Goal: Task Accomplishment & Management: Complete application form

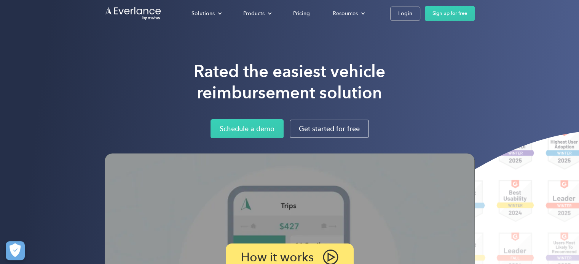
drag, startPoint x: 581, startPoint y: 22, endPoint x: 580, endPoint y: 6, distance: 16.7
click at [578, 6] on html "Loading... Solutions For companies Easy vehicle reimbursements For self-employe…" at bounding box center [289, 132] width 579 height 264
click at [403, 15] on div "Login" at bounding box center [405, 14] width 14 height 10
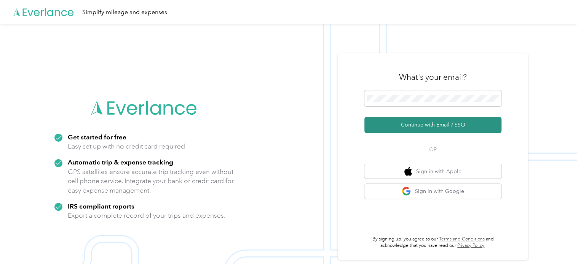
click at [438, 128] on button "Continue with Email / SSO" at bounding box center [432, 125] width 137 height 16
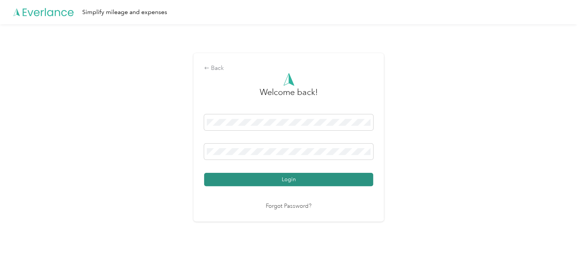
click at [297, 180] on button "Login" at bounding box center [288, 179] width 169 height 13
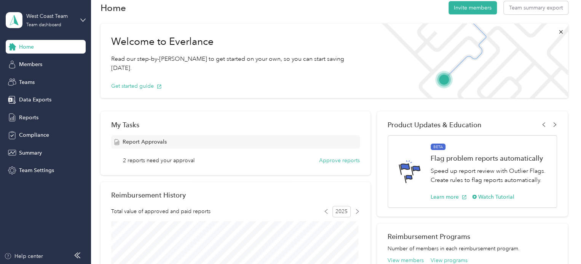
scroll to position [6, 0]
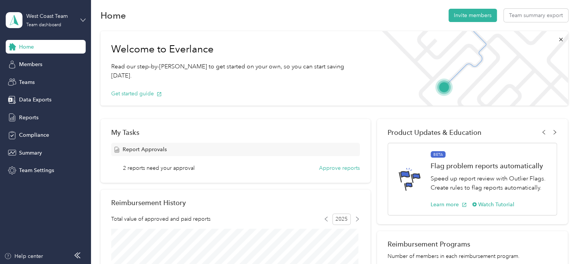
click at [83, 21] on icon at bounding box center [82, 20] width 5 height 3
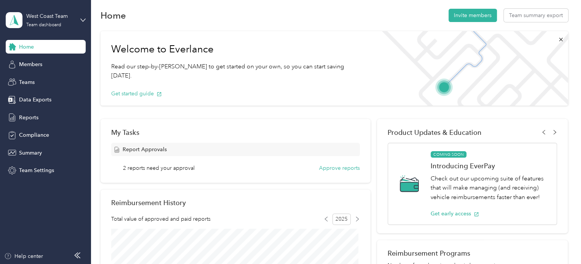
click at [59, 77] on div "Personal dashboard" at bounding box center [36, 80] width 48 height 8
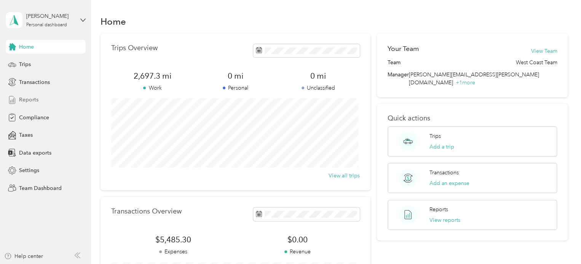
click at [44, 98] on div "Reports" at bounding box center [46, 100] width 80 height 14
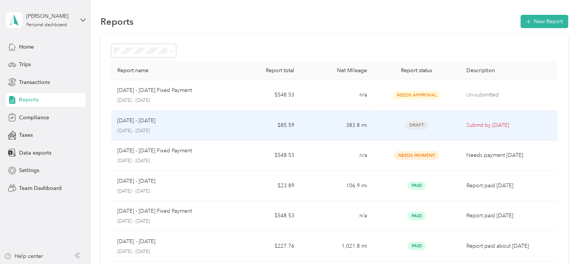
click at [416, 126] on span "Draft" at bounding box center [416, 125] width 23 height 9
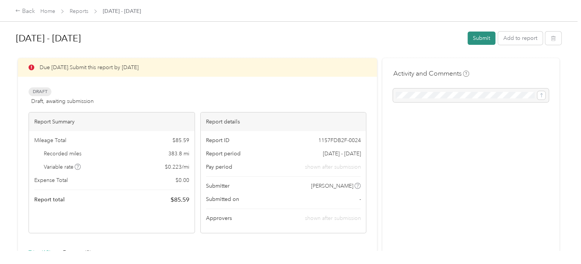
click at [472, 36] on button "Submit" at bounding box center [481, 38] width 28 height 13
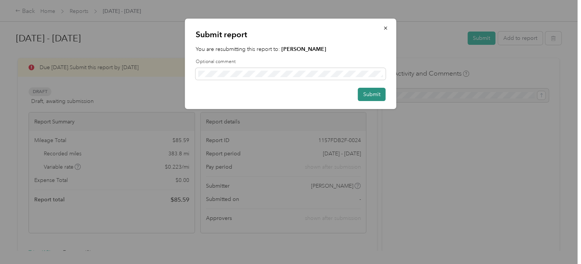
click at [370, 94] on button "Submit" at bounding box center [372, 94] width 28 height 13
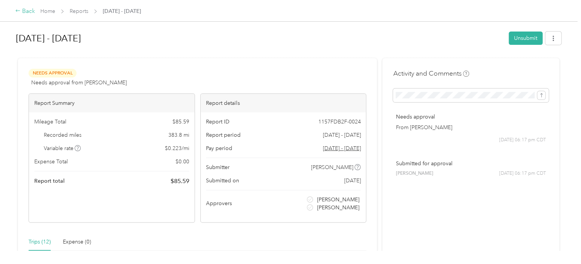
click at [25, 13] on div "Back" at bounding box center [25, 11] width 20 height 9
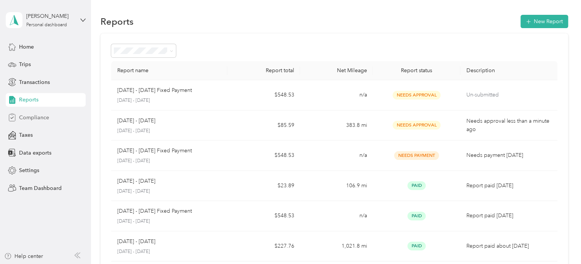
click at [43, 118] on span "Compliance" at bounding box center [34, 118] width 30 height 8
